Goal: Transaction & Acquisition: Purchase product/service

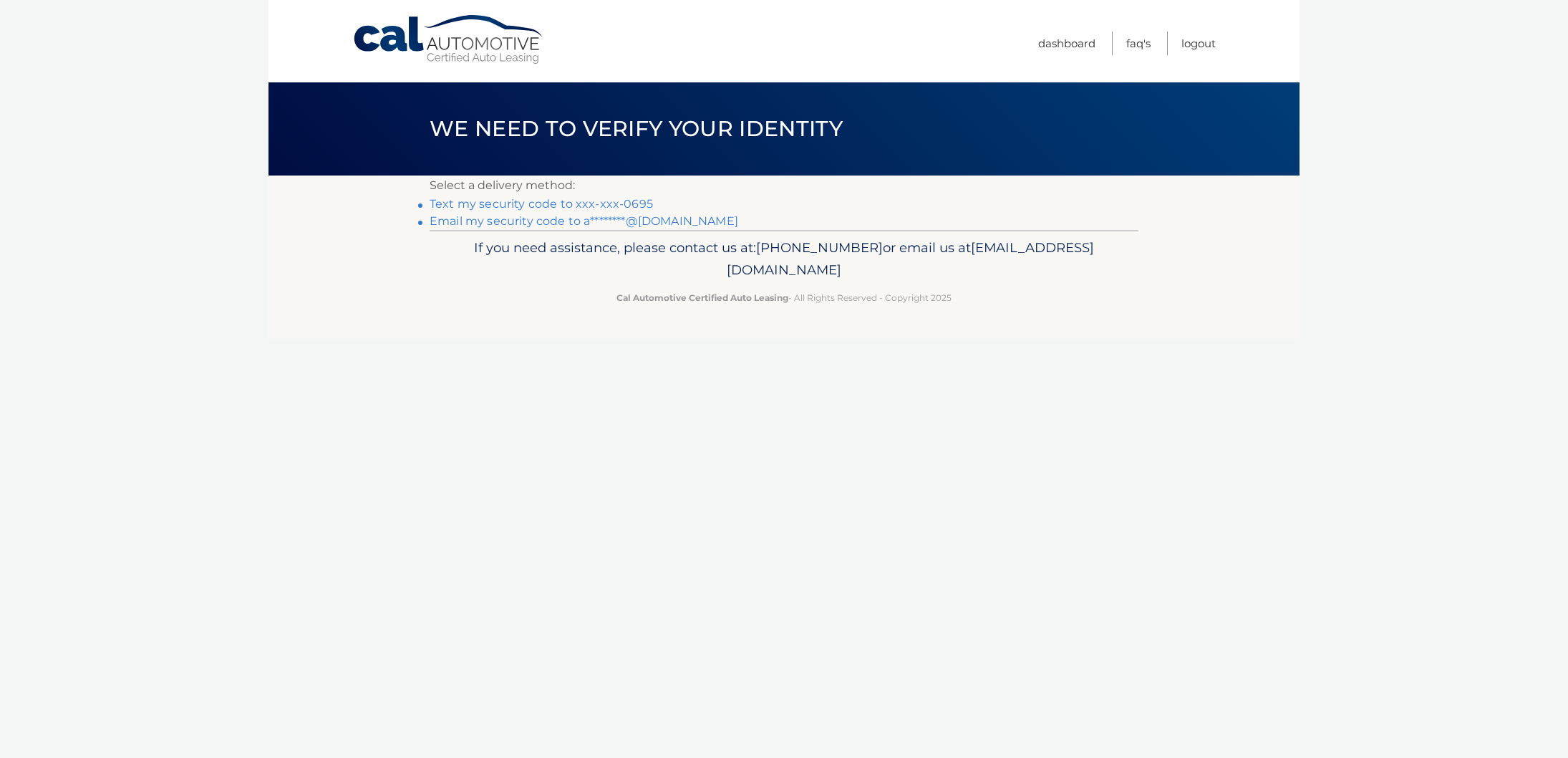
click at [636, 227] on link "Email my security code to a********@gmail.com" at bounding box center [584, 221] width 309 height 14
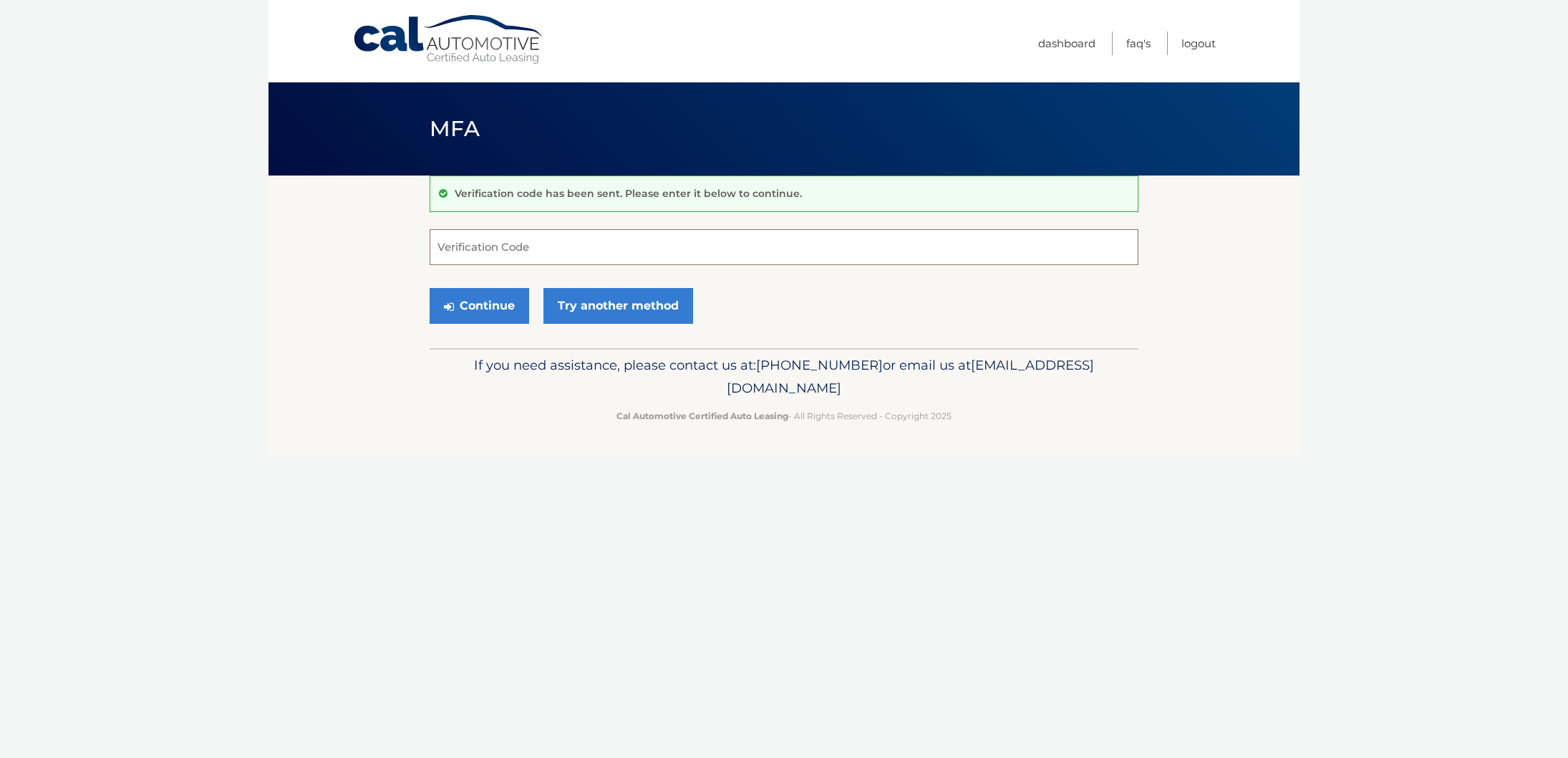
click at [565, 250] on input "Verification Code" at bounding box center [784, 247] width 709 height 36
type input "405075"
click at [489, 312] on button "Continue" at bounding box center [479, 306] width 99 height 36
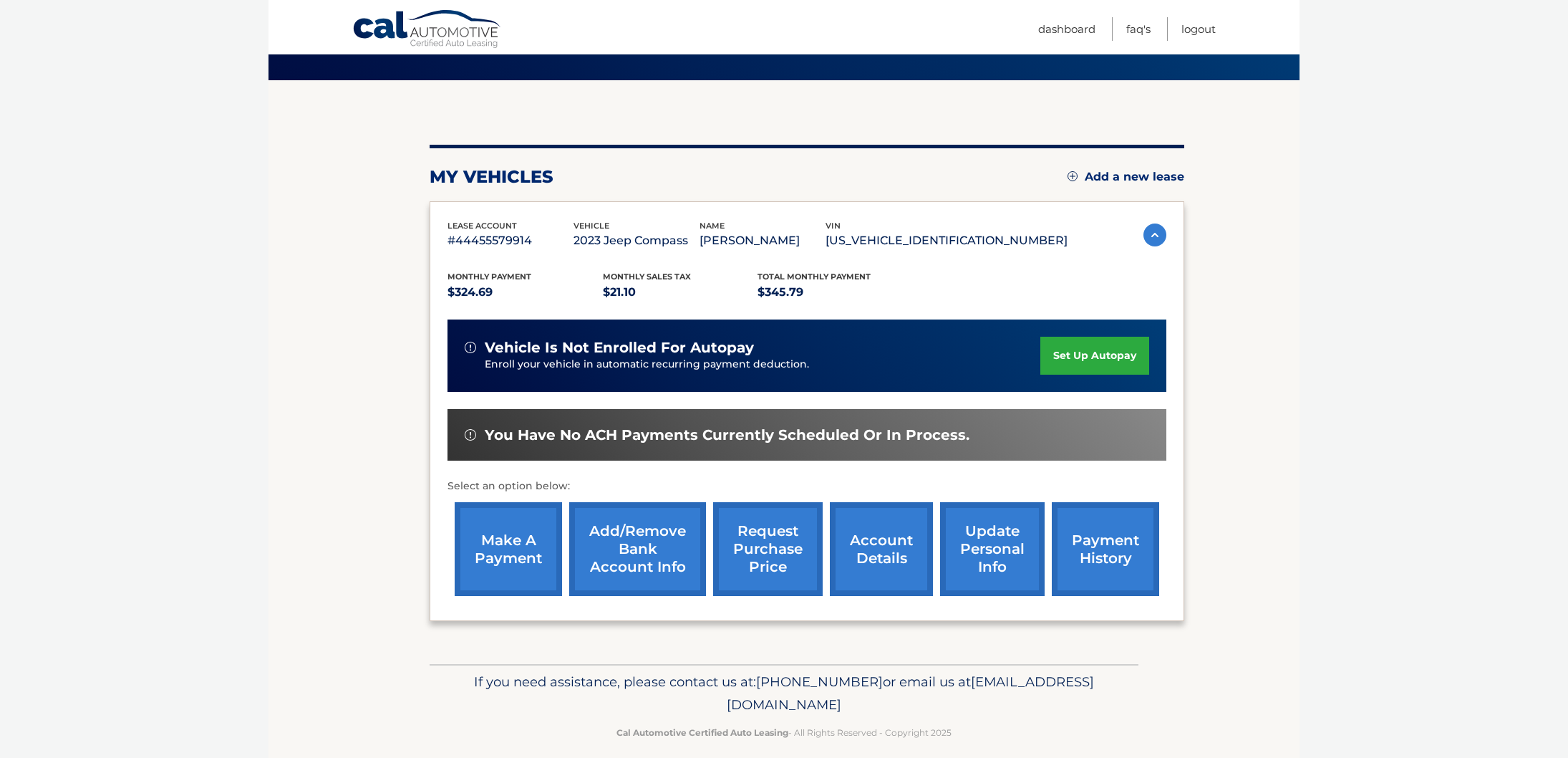
scroll to position [96, 0]
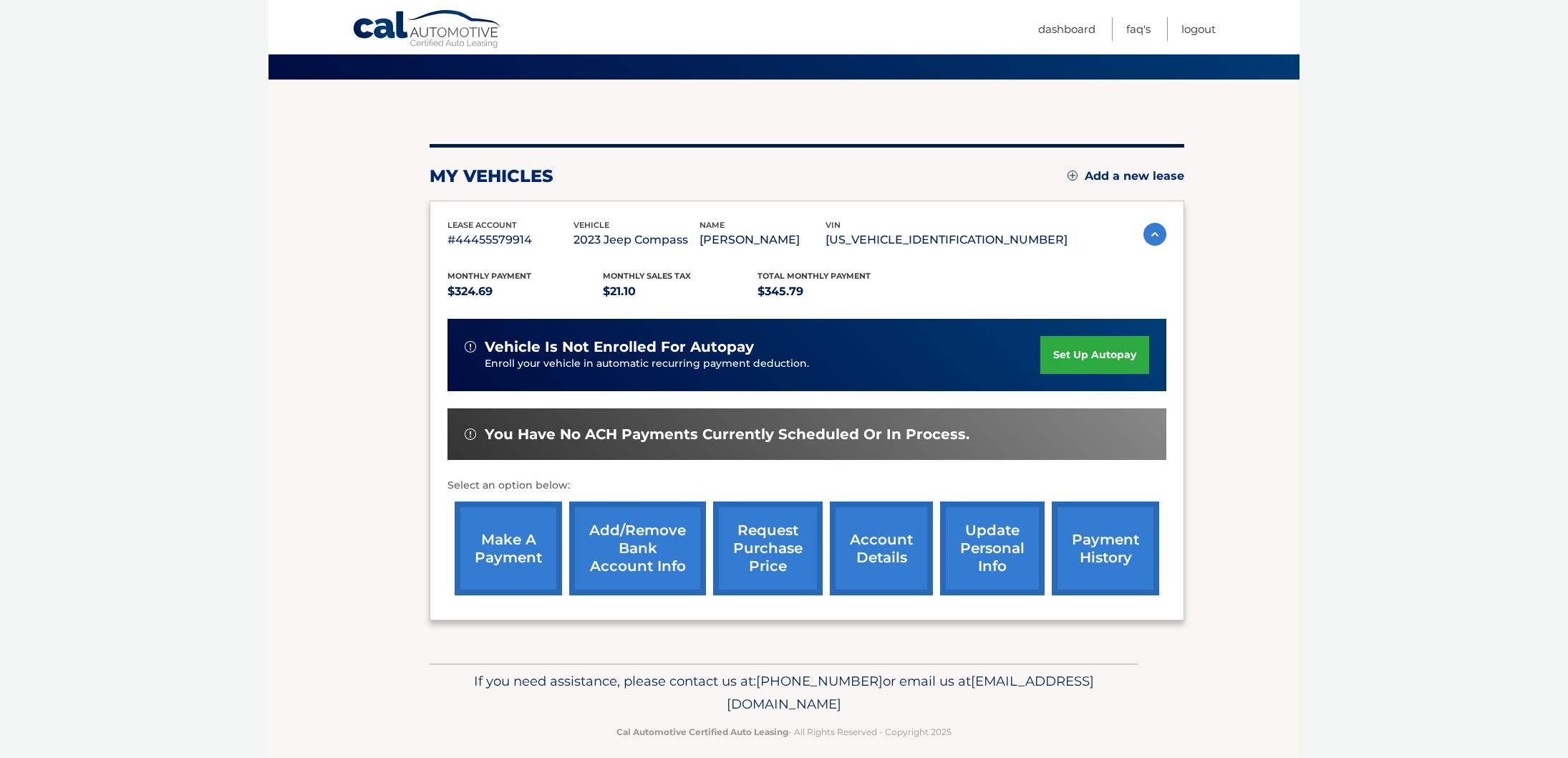
click at [501, 537] on link "make a payment" at bounding box center [509, 548] width 108 height 94
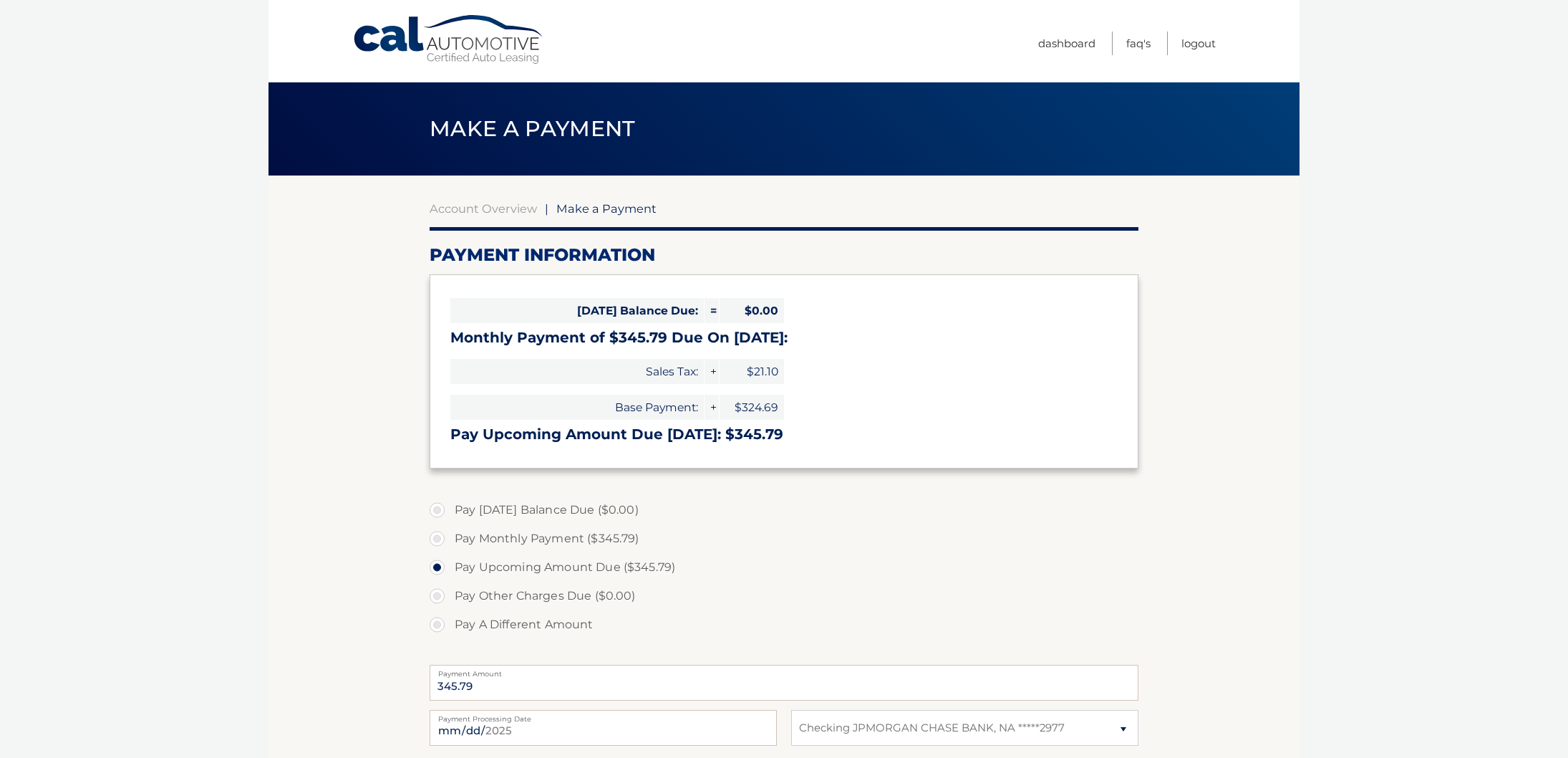
select select "M2Y5MzIwNzYtMTI2MS00OWQyLWJkNjEtOGNmMDAxNjZjZThj"
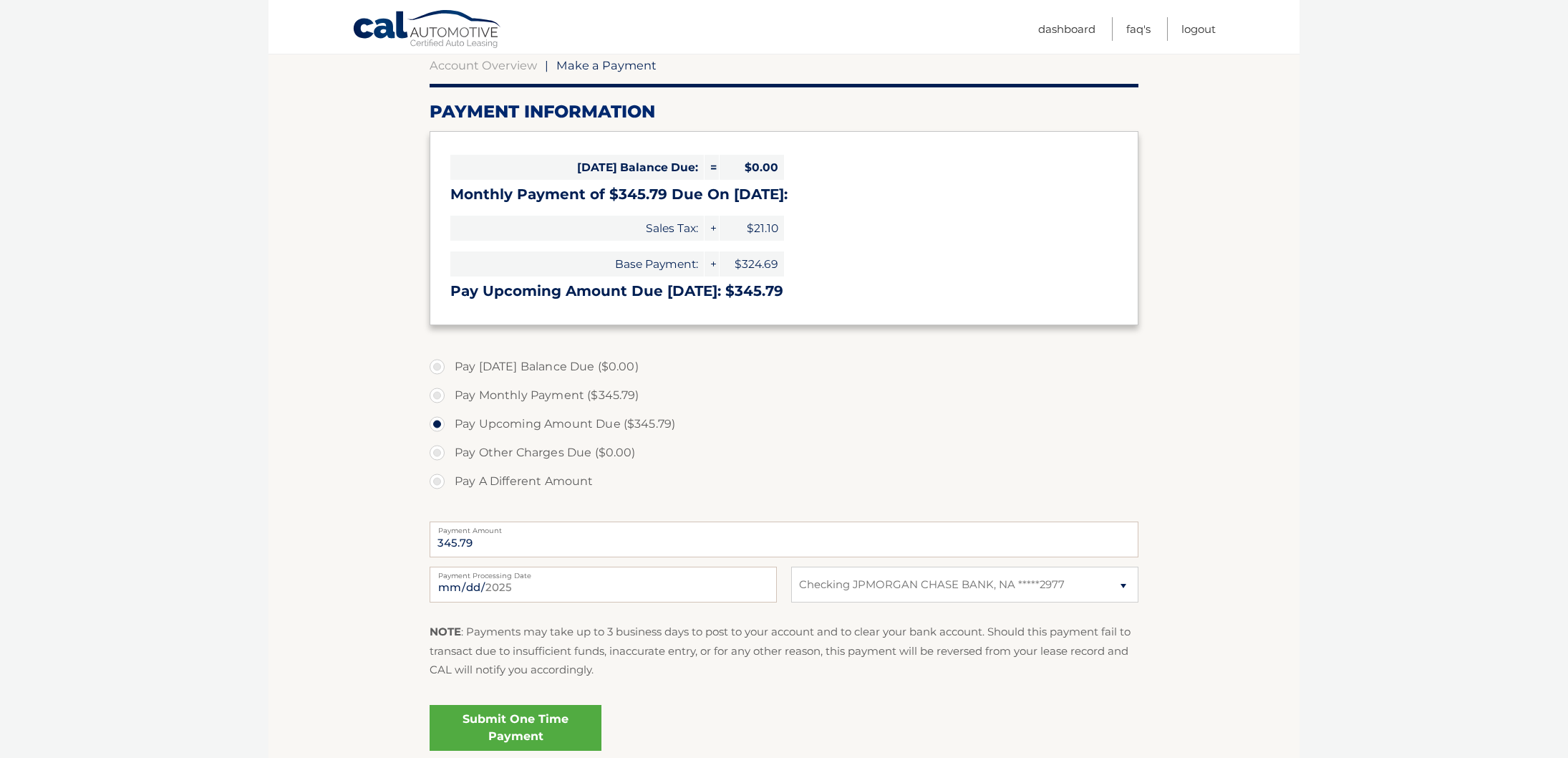
scroll to position [154, 0]
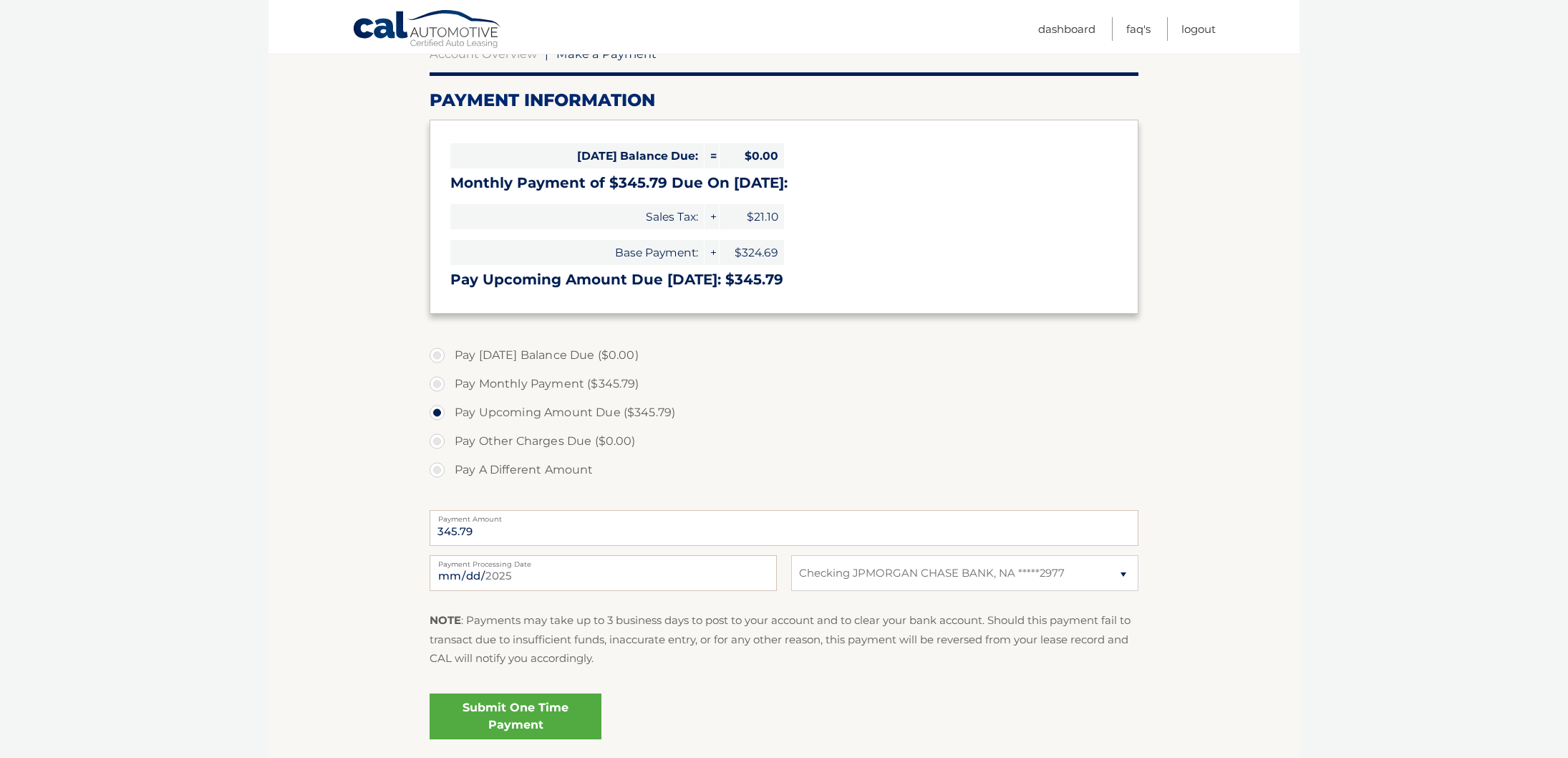
click at [506, 707] on link "Submit One Time Payment" at bounding box center [515, 716] width 171 height 46
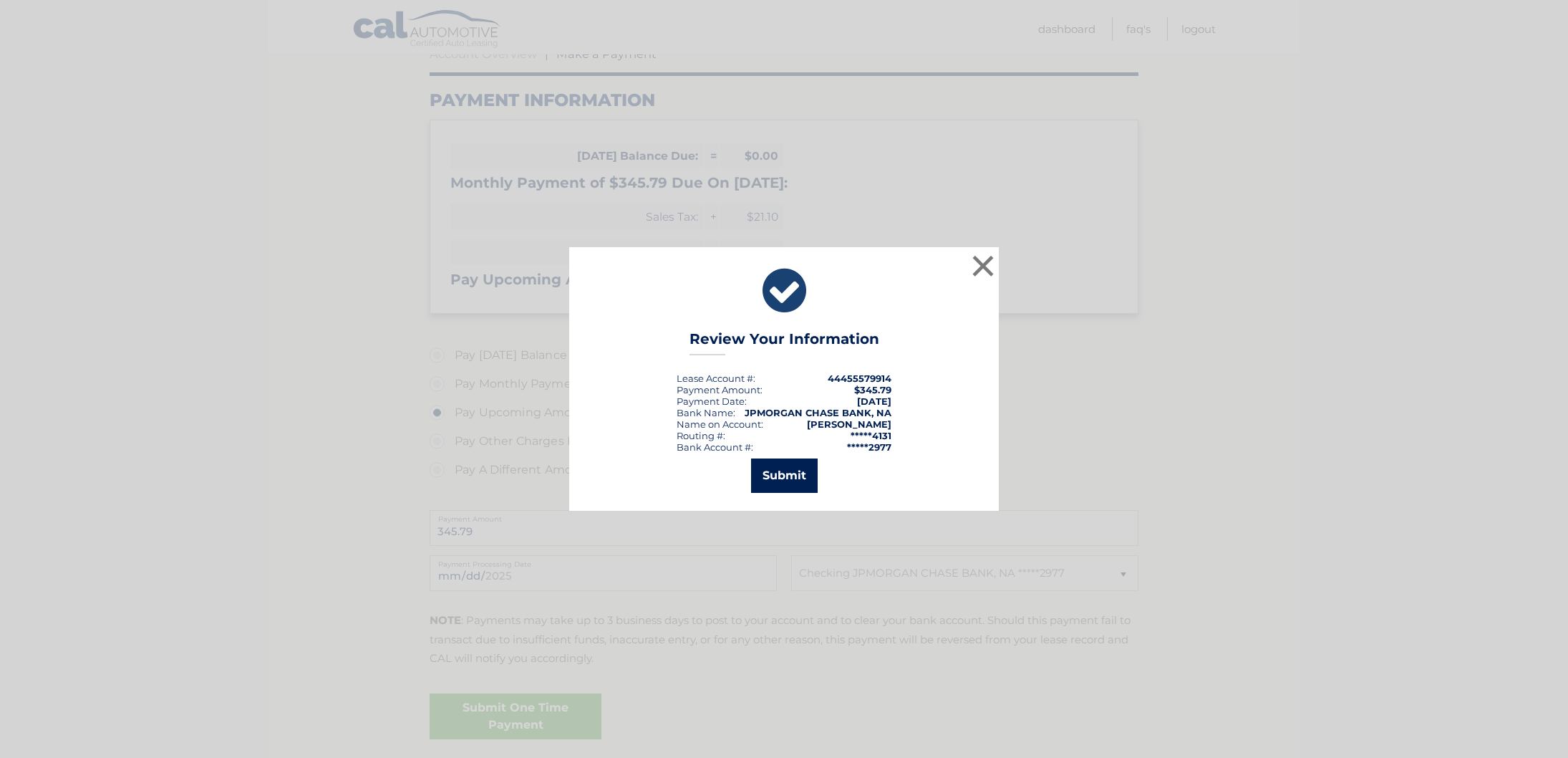
click at [775, 480] on button "Submit" at bounding box center [784, 475] width 66 height 34
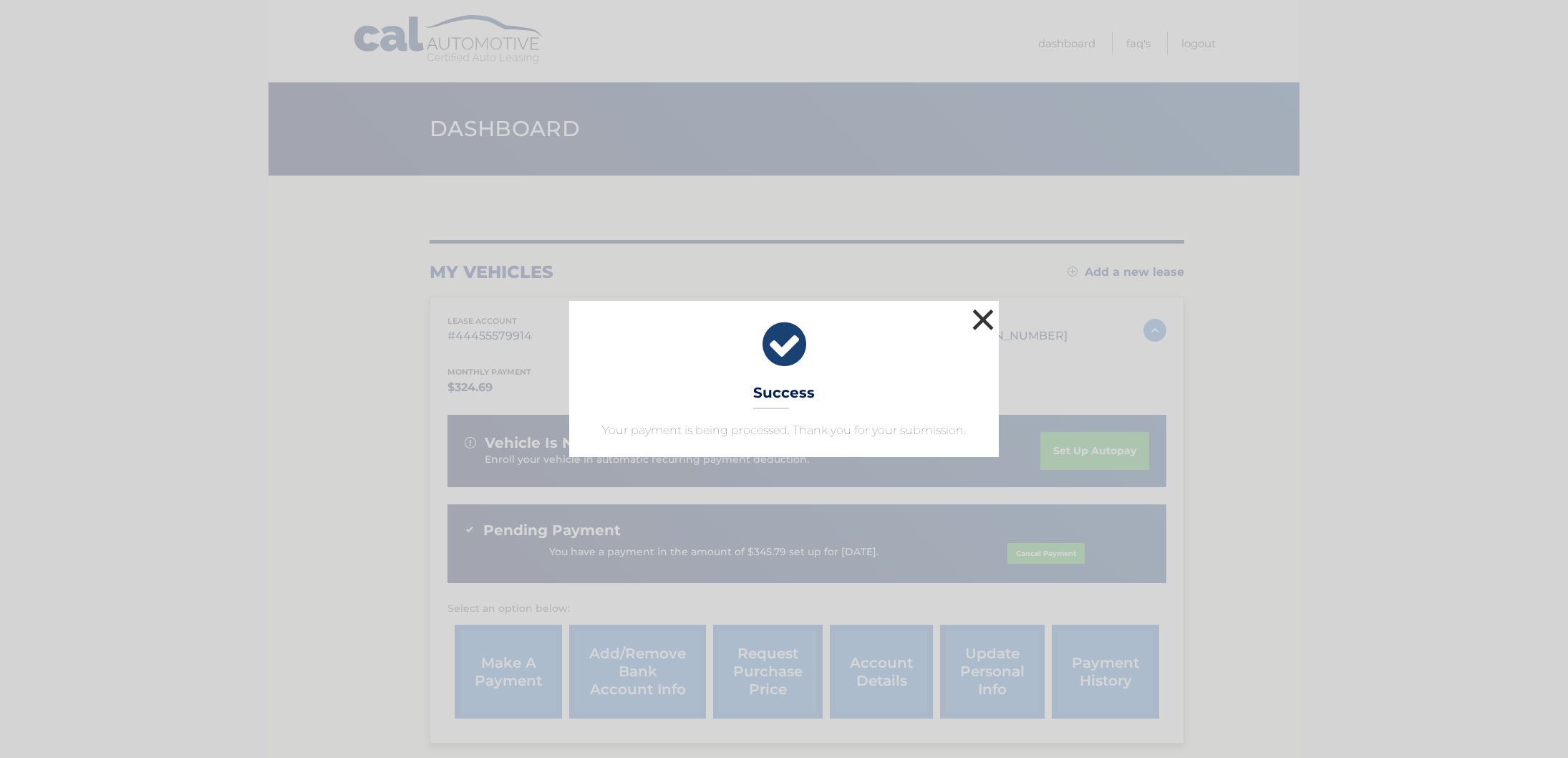
drag, startPoint x: 978, startPoint y: 318, endPoint x: 934, endPoint y: 59, distance: 262.7
click at [978, 309] on button "×" at bounding box center [983, 319] width 29 height 29
